Goal: Check status

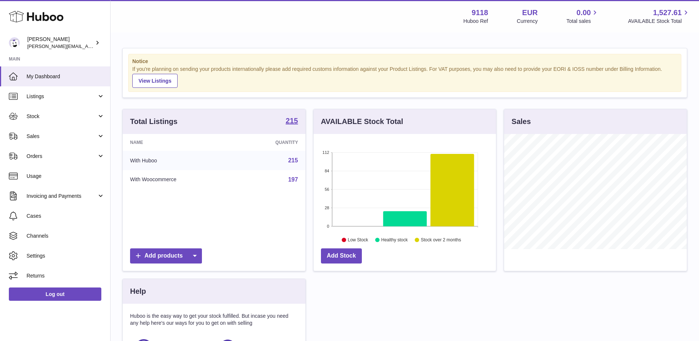
scroll to position [115, 182]
click at [43, 133] on span "Sales" at bounding box center [62, 136] width 70 height 7
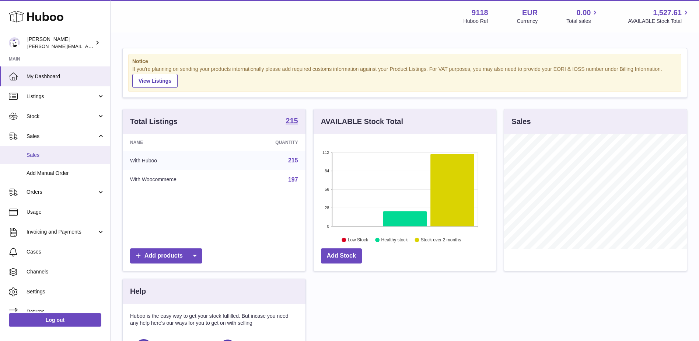
click at [38, 155] on span "Sales" at bounding box center [66, 154] width 78 height 7
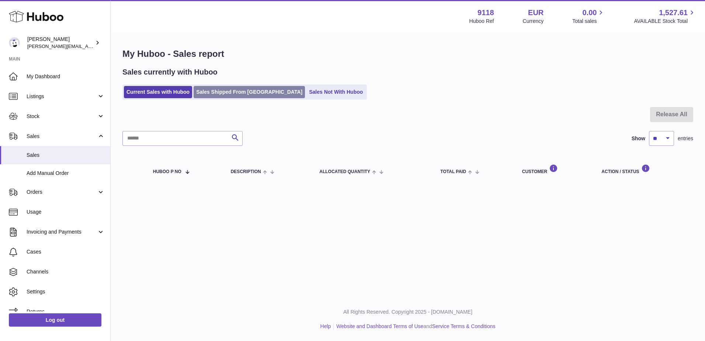
click at [208, 91] on link "Sales Shipped From [GEOGRAPHIC_DATA]" at bounding box center [248, 92] width 111 height 12
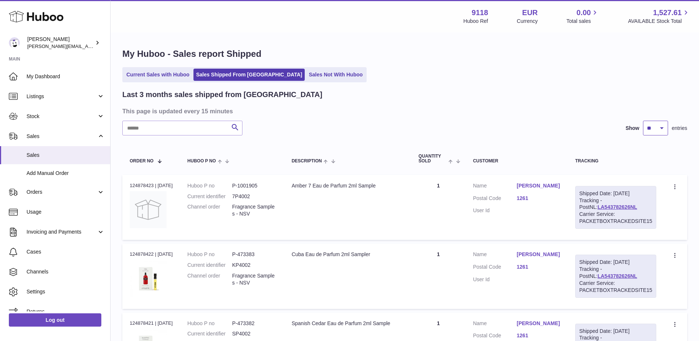
click at [664, 128] on select "** ** **" at bounding box center [655, 128] width 25 height 15
select select "**"
click at [643, 121] on select "** ** **" at bounding box center [655, 128] width 25 height 15
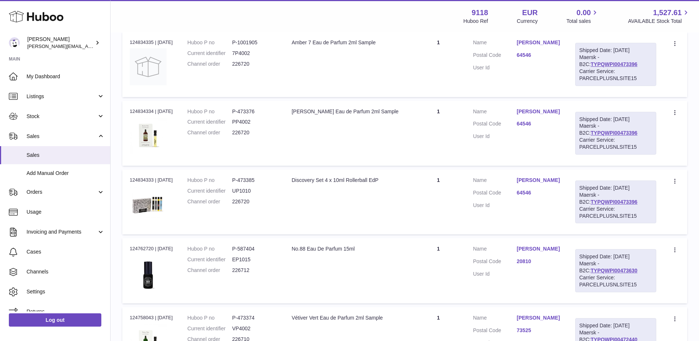
scroll to position [1069, 0]
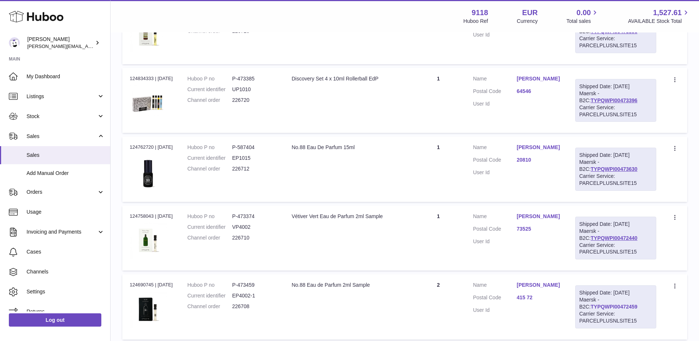
drag, startPoint x: 629, startPoint y: 306, endPoint x: 580, endPoint y: 307, distance: 49.0
click at [580, 307] on div "Shipped Date: [DATE] Maersk - B2C: TYPQWPI00472459 Carrier Service: PARCELPLUSN…" at bounding box center [615, 306] width 81 height 43
copy link "TYPQWPI00472459"
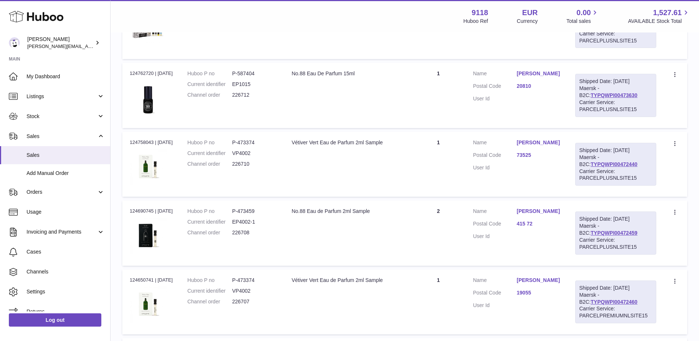
click at [480, 314] on td "Customer Name [PERSON_NAME] Postal Code 19055 User Id" at bounding box center [517, 301] width 102 height 65
drag, startPoint x: 633, startPoint y: 302, endPoint x: 572, endPoint y: 305, distance: 60.5
click at [572, 305] on td "Shipped Date: [DATE] Maersk - B2C: TYPQWPI00472460 Carrier Service: PARCELPREMI…" at bounding box center [616, 301] width 96 height 65
copy link "TYPQWPI00472460"
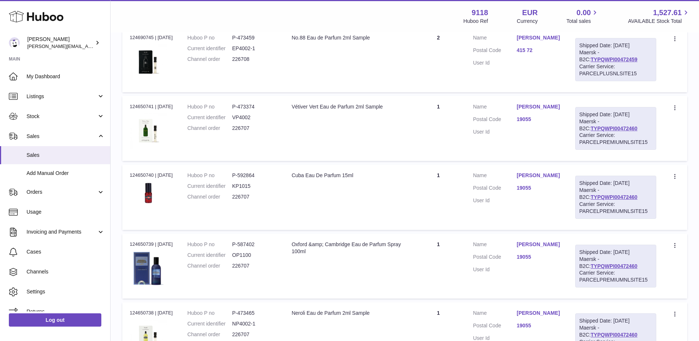
scroll to position [1327, 0]
